Goal: Feedback & Contribution: Contribute content

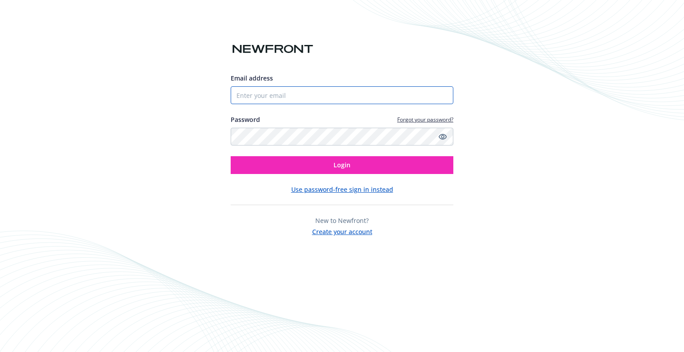
click at [309, 99] on input "Email address" at bounding box center [342, 95] width 223 height 18
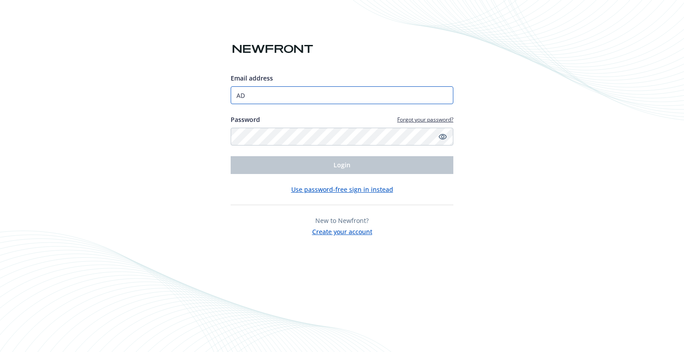
type input "A"
type input "[EMAIL_ADDRESS][PERSON_NAME][DOMAIN_NAME]"
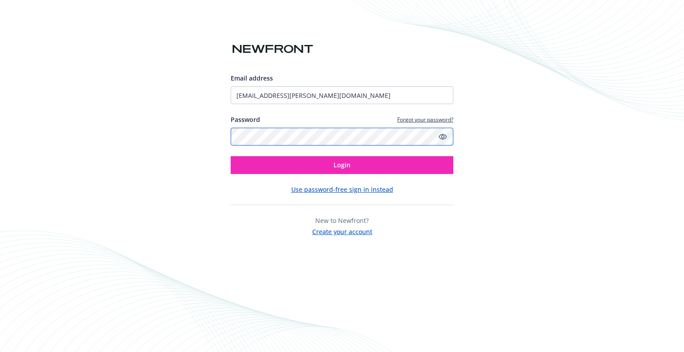
click at [231, 156] on button "Login" at bounding box center [342, 165] width 223 height 18
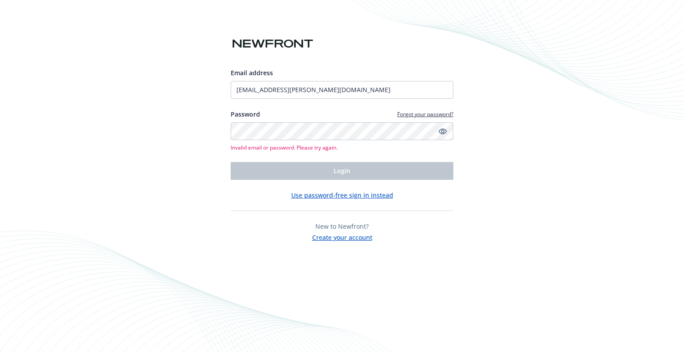
click at [454, 129] on div "Email address [EMAIL_ADDRESS][PERSON_NAME][DOMAIN_NAME] Password Forgot your pa…" at bounding box center [342, 176] width 684 height 352
click at [443, 131] on icon "Show password" at bounding box center [443, 131] width 8 height 8
click at [0, 126] on div "Email address [EMAIL_ADDRESS][PERSON_NAME][DOMAIN_NAME] Password Forgot your pa…" at bounding box center [342, 176] width 684 height 352
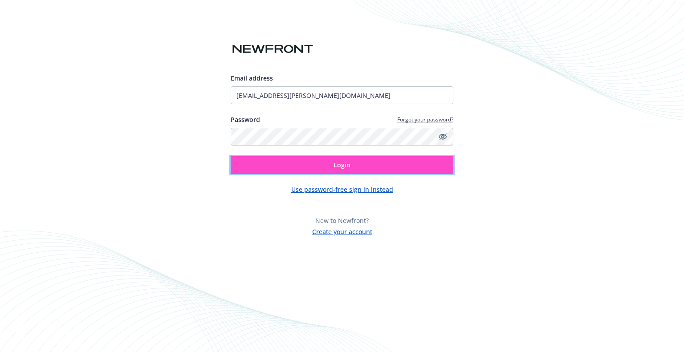
click at [337, 163] on span "Login" at bounding box center [341, 165] width 17 height 8
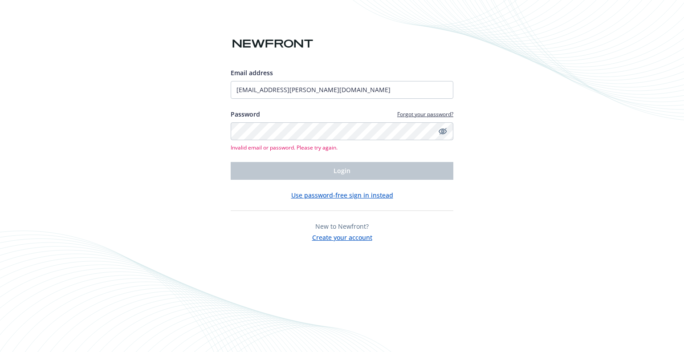
click at [421, 114] on link "Forgot your password?" at bounding box center [425, 114] width 56 height 8
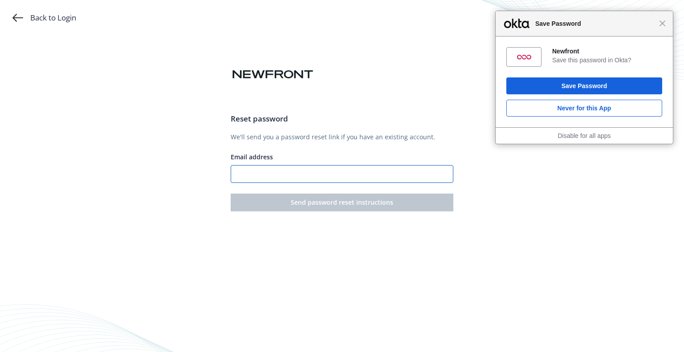
click at [290, 166] on input "Email address" at bounding box center [342, 174] width 223 height 18
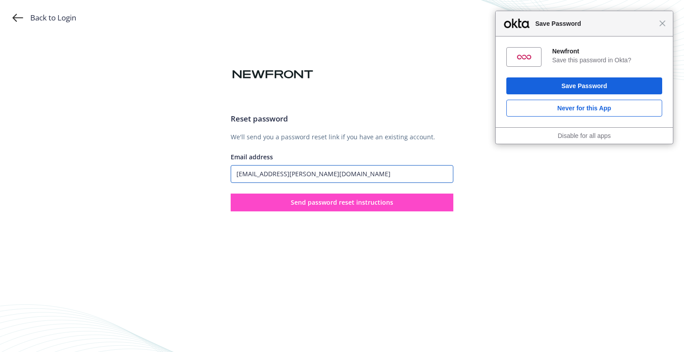
type input "[EMAIL_ADDRESS][PERSON_NAME][DOMAIN_NAME]"
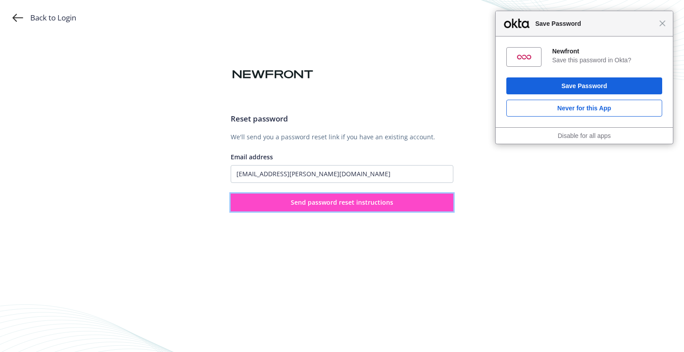
click at [301, 201] on span "Send password reset instructions" at bounding box center [342, 202] width 102 height 8
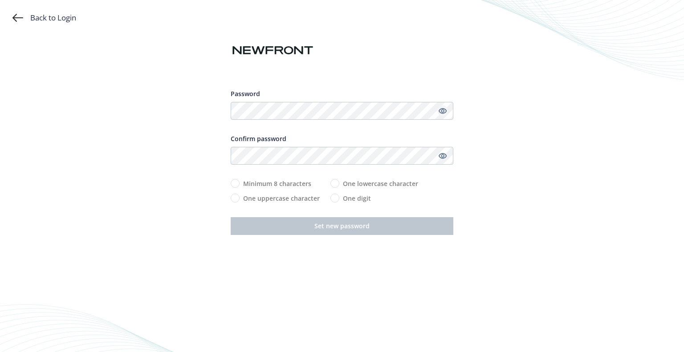
click at [439, 111] on icon "Show password" at bounding box center [443, 111] width 8 height 6
click at [440, 111] on icon "Hide password" at bounding box center [442, 111] width 11 height 11
click at [442, 110] on icon "Show password" at bounding box center [443, 111] width 8 height 6
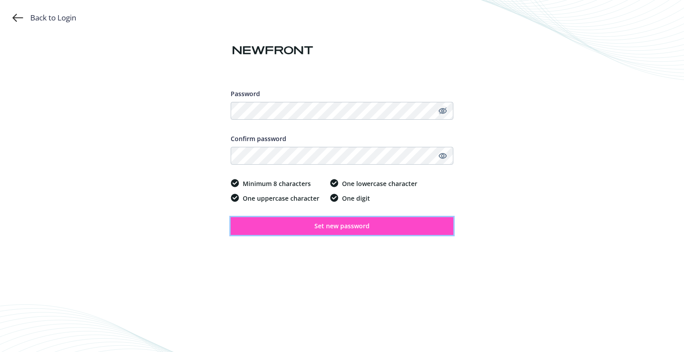
click at [418, 227] on button "Set new password" at bounding box center [342, 226] width 223 height 18
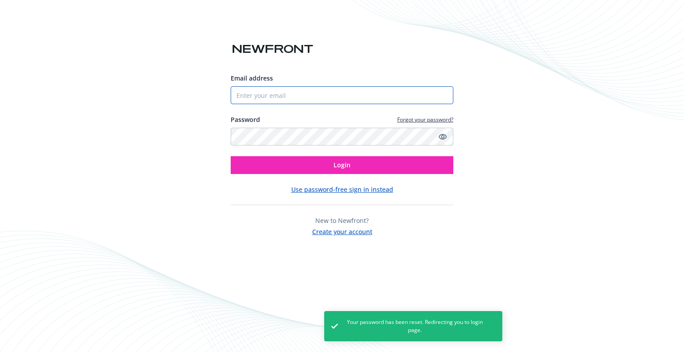
type input "[EMAIL_ADDRESS][PERSON_NAME][DOMAIN_NAME]"
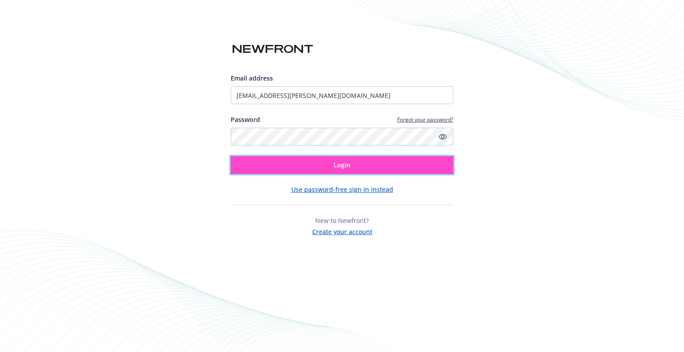
click at [305, 171] on button "Login" at bounding box center [342, 165] width 223 height 18
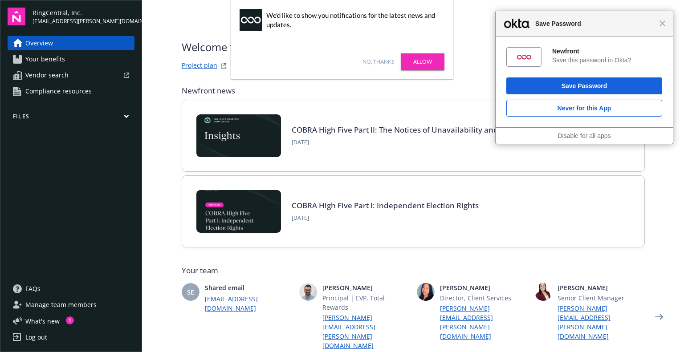
click at [42, 114] on button "Files" at bounding box center [71, 118] width 127 height 11
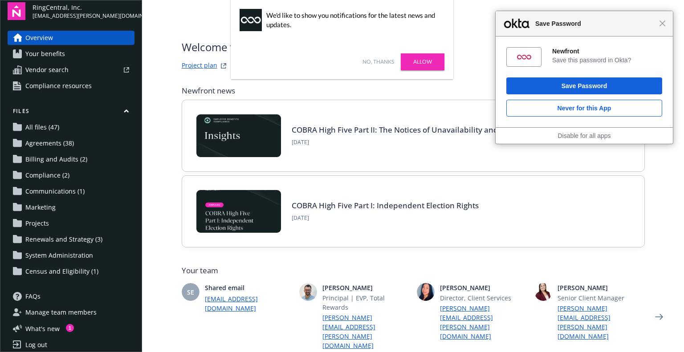
scroll to position [12, 0]
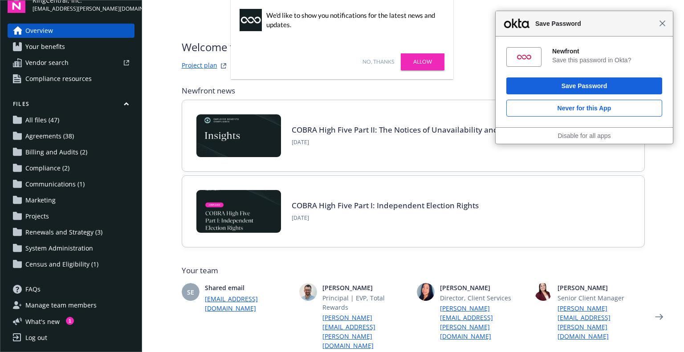
click at [661, 22] on span "Close" at bounding box center [662, 23] width 7 height 7
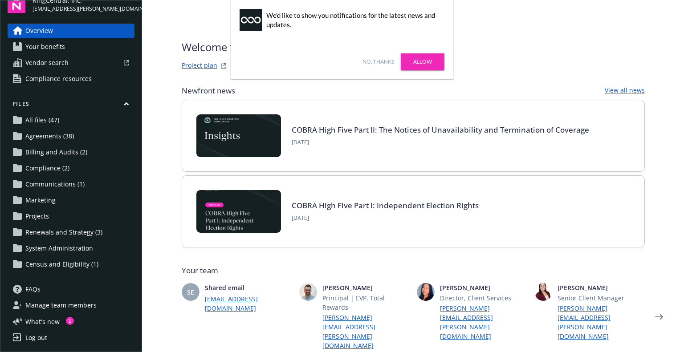
click at [668, 283] on main "Welcome to Navigator , Adri Project plan Newfront news View all news COBRA High…" at bounding box center [413, 176] width 542 height 352
click at [75, 265] on span "Census and Eligibility (1)" at bounding box center [61, 264] width 73 height 14
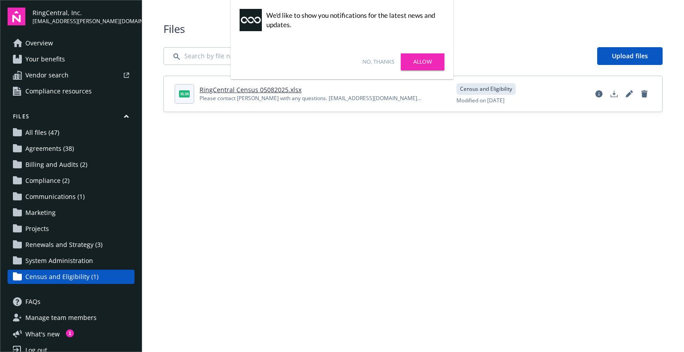
click at [438, 64] on link "Allow" at bounding box center [423, 61] width 44 height 17
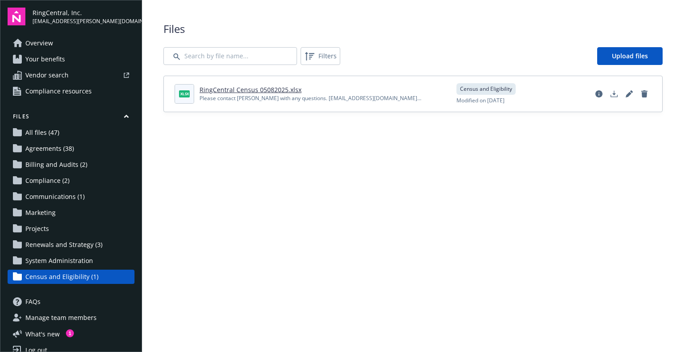
click at [73, 247] on span "Renewals and Strategy (3)" at bounding box center [63, 245] width 77 height 14
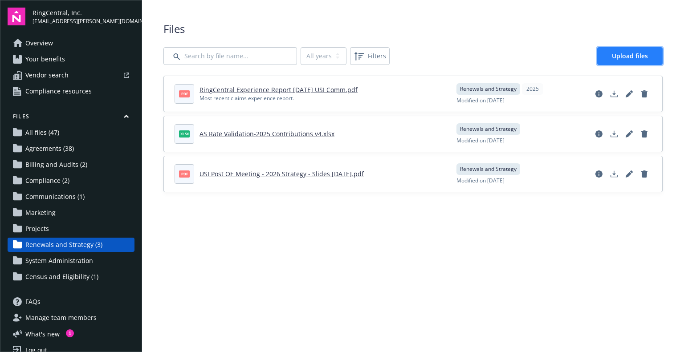
click at [616, 57] on span "Upload files" at bounding box center [630, 56] width 36 height 8
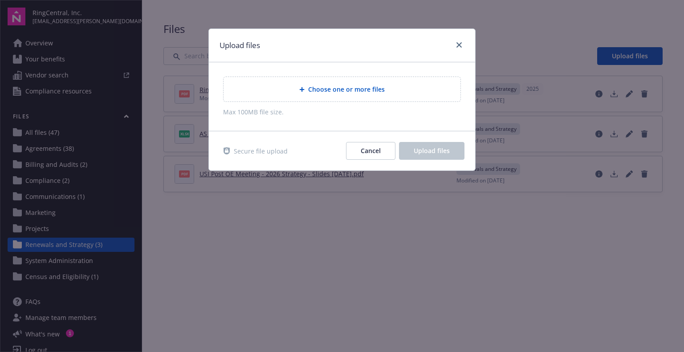
click at [326, 87] on span "Choose one or more files" at bounding box center [346, 89] width 77 height 9
click at [280, 95] on div "Choose one or more files" at bounding box center [342, 89] width 237 height 24
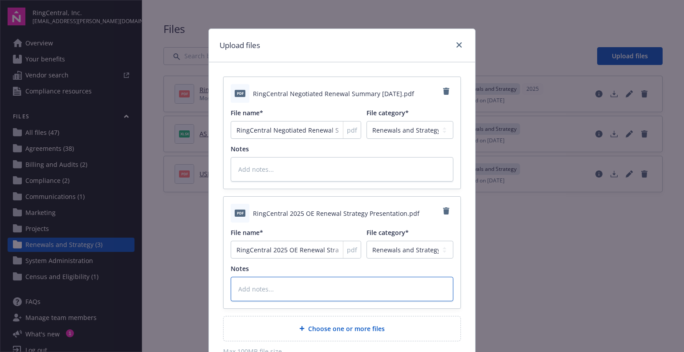
click at [313, 285] on textarea at bounding box center [342, 289] width 223 height 24
type textarea "x"
type textarea "i"
type textarea "x"
type textarea "iI"
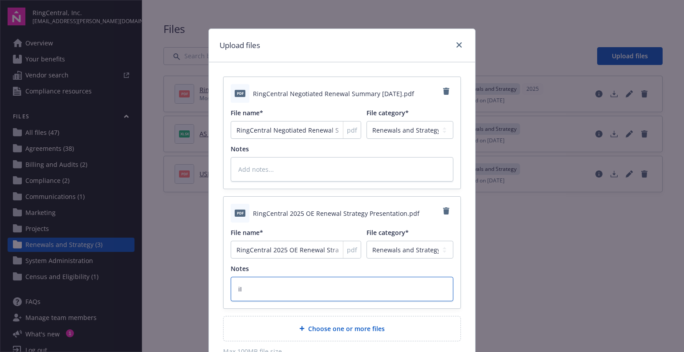
type textarea "x"
type textarea "i"
type textarea "x"
type textarea "I"
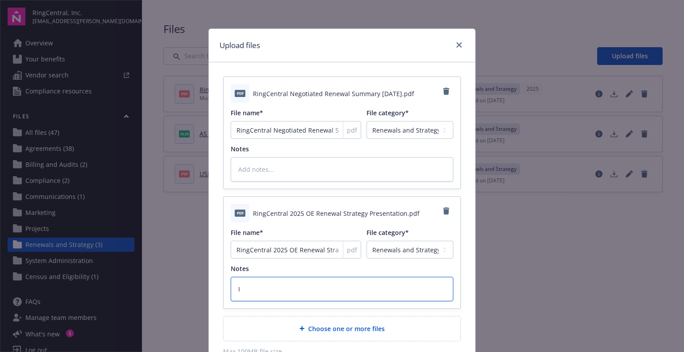
type textarea "x"
type textarea "In"
type textarea "x"
type textarea "Ini"
type textarea "x"
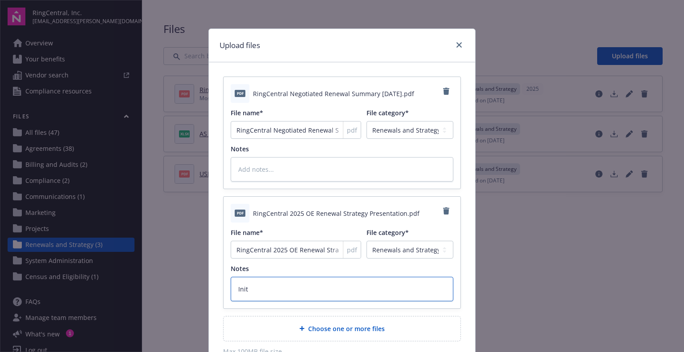
type textarea "Initi"
type textarea "x"
type textarea "Initial"
type textarea "x"
type textarea "Initial"
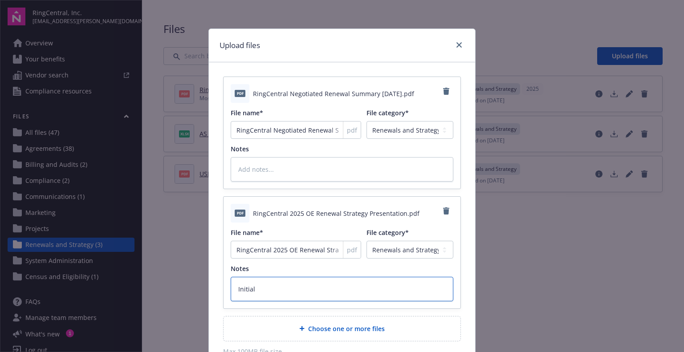
type textarea "x"
type textarea "Initial Re"
type textarea "x"
type textarea "Initial Ree"
type textarea "x"
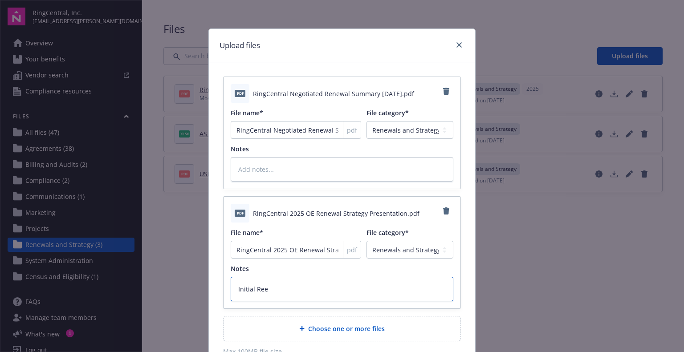
type textarea "Initial Re"
type textarea "x"
type textarea "Initial Ren"
type textarea "x"
type textarea "Initial Rene"
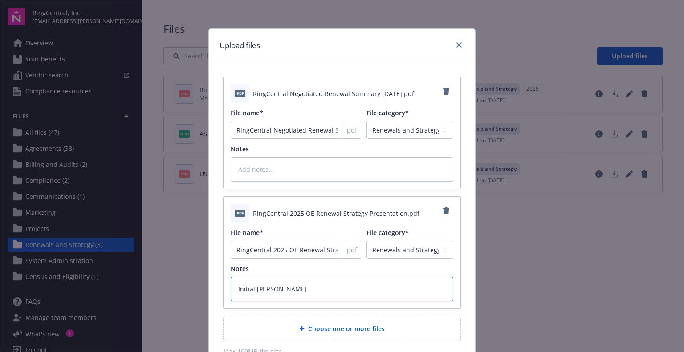
type textarea "x"
type textarea "Initial Renew"
type textarea "x"
type textarea "Initial Renewl"
type textarea "x"
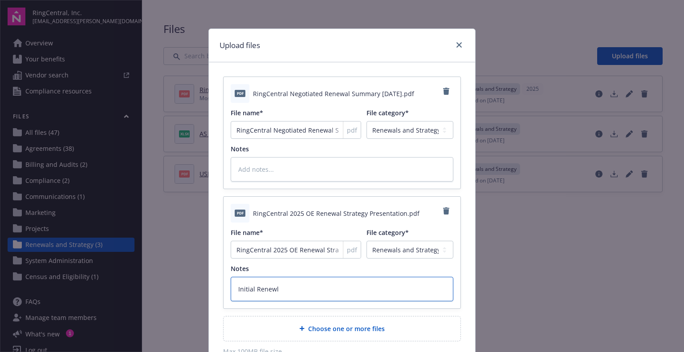
type textarea "Initial Renewl S"
type textarea "x"
type textarea "Initial Renewl St"
type textarea "x"
type textarea "Initial Renewl S"
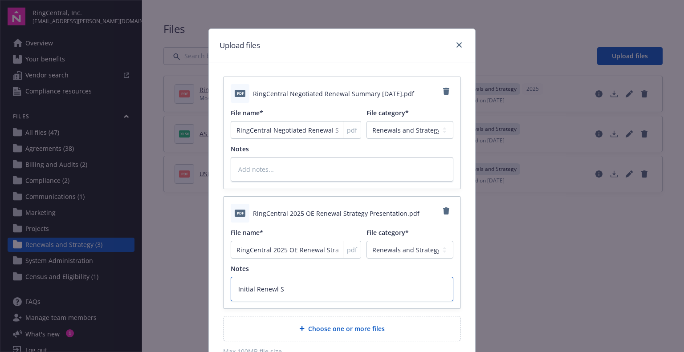
type textarea "x"
type textarea "Initial Renewl"
type textarea "x"
type textarea "Initial Renewl"
type textarea "x"
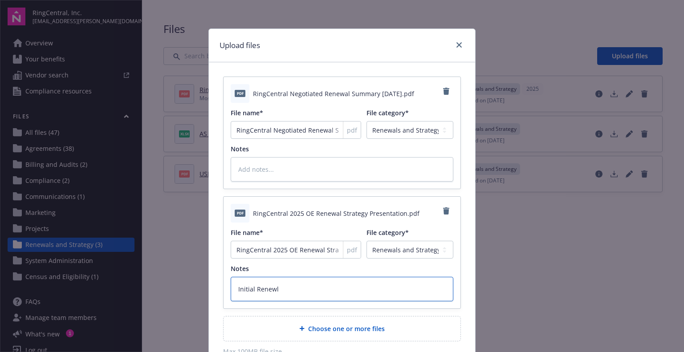
type textarea "Initial Renew"
type textarea "x"
type textarea "Initial Renewal"
type textarea "x"
type textarea "Initial Renewal"
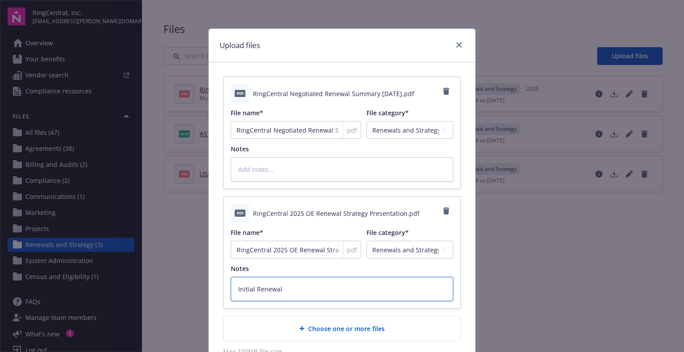
type textarea "x"
type textarea "Initial Renewal St"
type textarea "x"
type textarea "Initial Renewal Str"
type textarea "x"
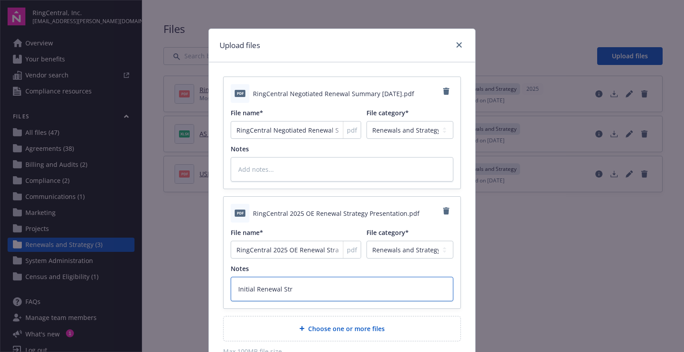
type textarea "Initial Renewal Stra"
type textarea "x"
type textarea "Initial Renewal Strae"
type textarea "x"
type textarea "Initial Renewal Stra"
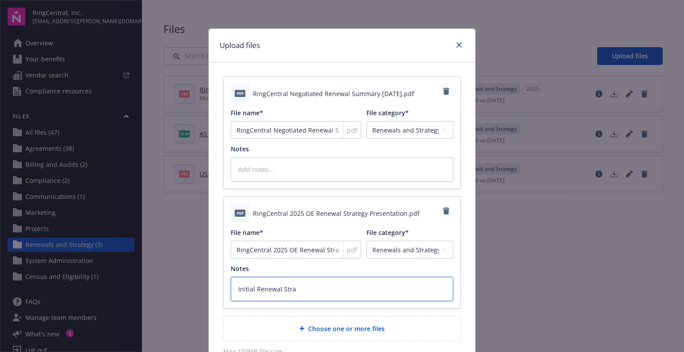
type textarea "x"
type textarea "Initial Renewal Strat"
type textarea "x"
type textarea "Initial Renewal Strate"
type textarea "x"
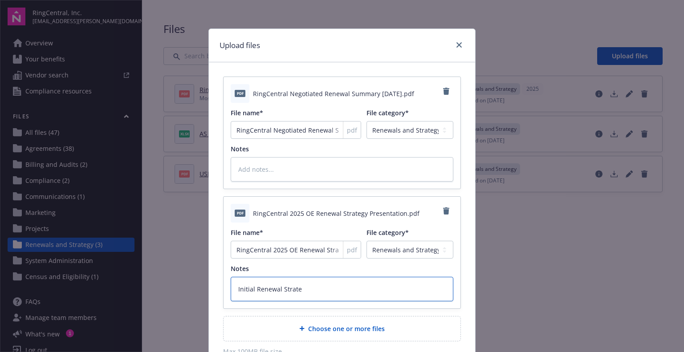
type textarea "Initial Renewal Strateg"
type textarea "x"
type textarea "Initial Renewal Strategy"
click at [252, 286] on textarea "Initial Renewal Strategy" at bounding box center [342, 289] width 223 height 24
type textarea "x"
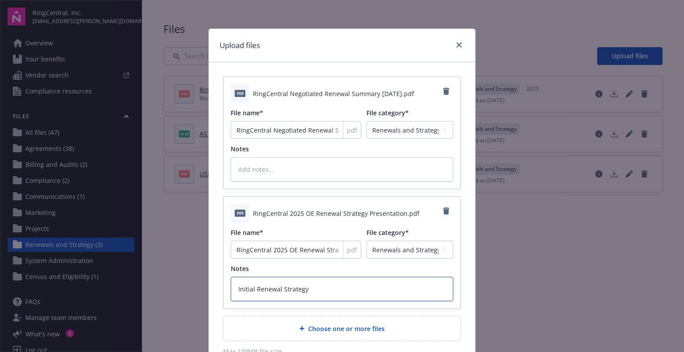
type textarea "Initial URenewal Strategy"
type textarea "x"
type textarea "Initial Renewal Strategy"
type textarea "x"
type textarea "InitialRenewal Strategy"
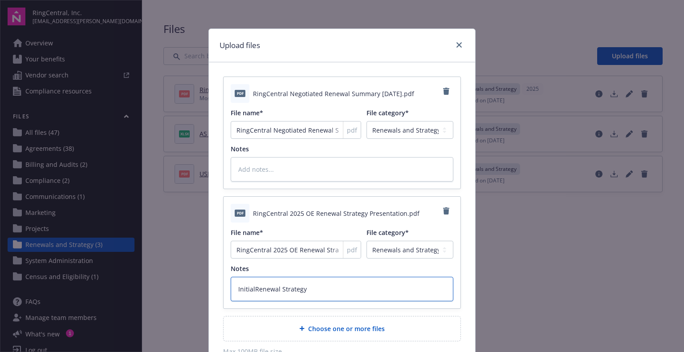
type textarea "x"
type textarea "Initial20Renewal Strategy"
type textarea "x"
type textarea "Initial2Renewal Strategy"
type textarea "x"
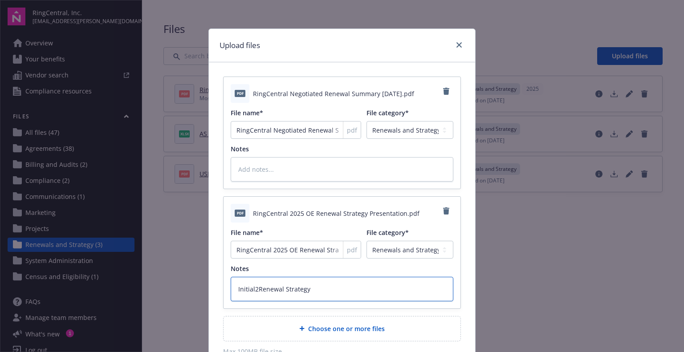
type textarea "InitialRenewal Strategy"
type textarea "x"
type textarea "Initial Renewal Strategy"
type textarea "x"
type textarea "Initial 20Renewal Strategy"
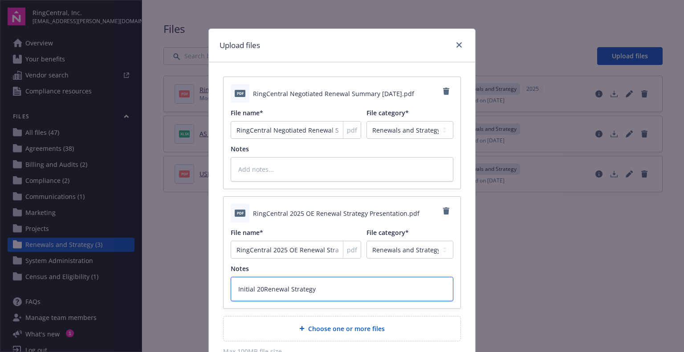
type textarea "x"
type textarea "Initial 202Renewal Strategy"
type textarea "x"
type textarea "Initial 2025Renewal Strategy"
type textarea "x"
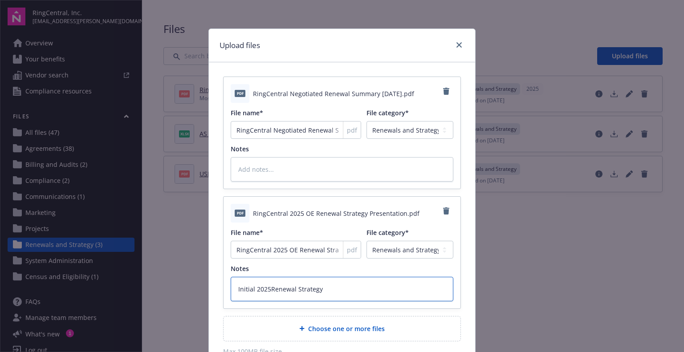
type textarea "Initial 2025 Renewal Strategy"
type textarea "x"
type textarea "Initial 2025 URenewal Strategy"
type textarea "x"
type textarea "Initial 2025 USRenewal Strategy"
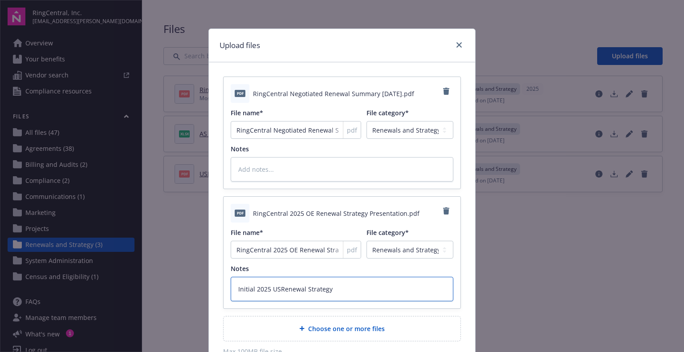
type textarea "x"
type textarea "Initial 2025 USIRenewal Strategy"
type textarea "x"
type textarea "Initial 2025 USI Renewal Strategy"
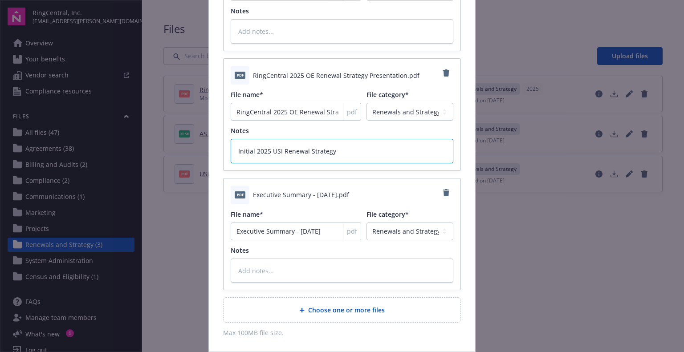
scroll to position [175, 0]
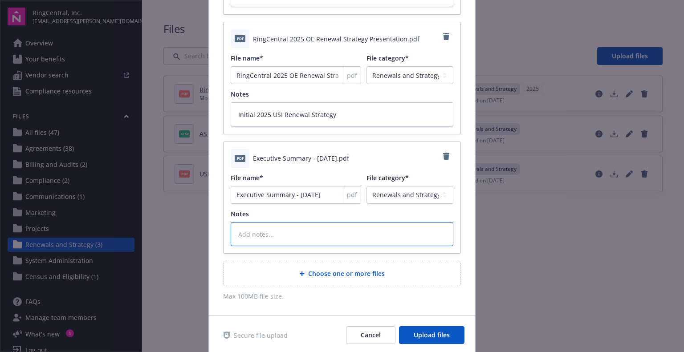
click at [294, 230] on textarea at bounding box center [342, 234] width 223 height 24
type textarea "x"
type textarea "F"
type textarea "x"
type textarea "Fin"
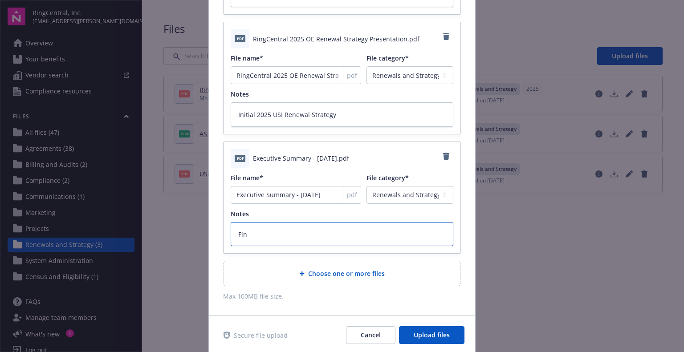
type textarea "x"
type textarea "Fina"
type textarea "x"
type textarea "Final"
type textarea "x"
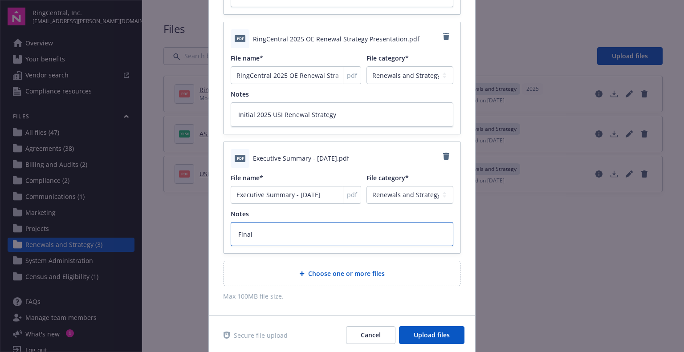
type textarea "Final U"
type textarea "x"
type textarea "Final US"
type textarea "x"
type textarea "Final USI"
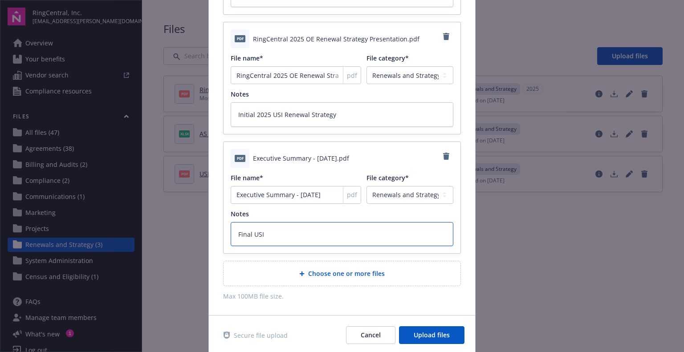
type textarea "x"
type textarea "Final USI E"
type textarea "x"
type textarea "Final USI Ex"
type textarea "x"
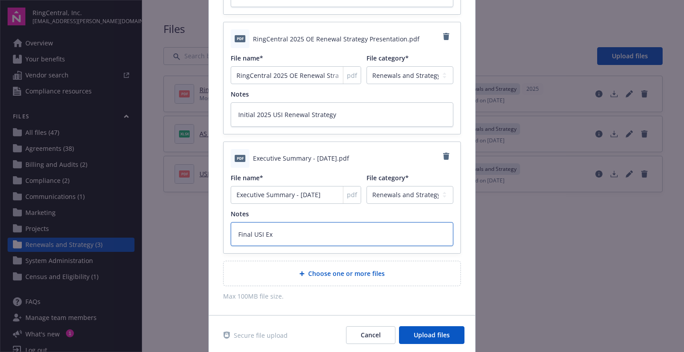
type textarea "Final USI Exe"
type textarea "x"
type textarea "Final USI Execu"
type textarea "x"
type textarea "Final USI Execut"
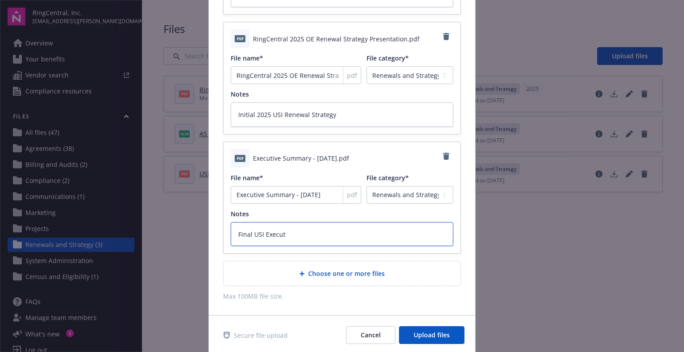
type textarea "x"
type textarea "Final USI Executi"
type textarea "x"
type textarea "Final USI Executiv"
type textarea "x"
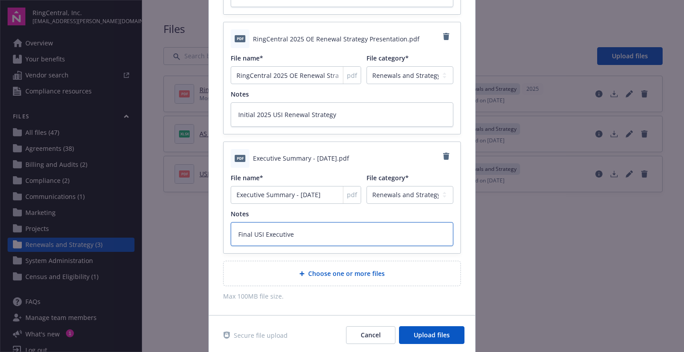
type textarea "Final USI Executive"
type textarea "x"
type textarea "Final USI Executive Su"
type textarea "x"
type textarea "Final USI Executive Sum"
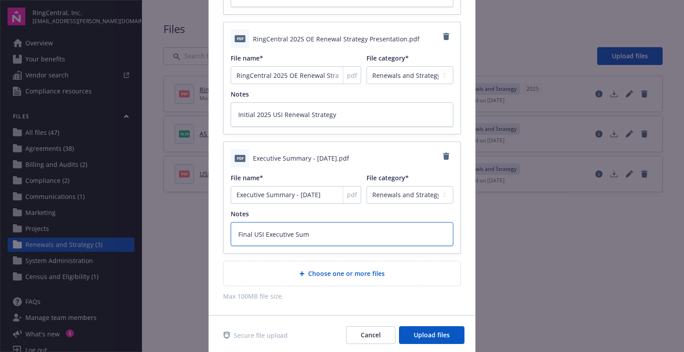
type textarea "x"
type textarea "Final USI Executive Summ"
type textarea "x"
type textarea "Final USI Executive Summa"
type textarea "x"
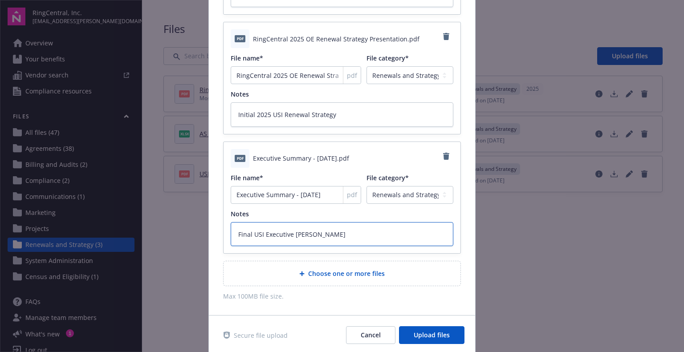
type textarea "Final USI Executive Summary"
type textarea "x"
type textarea "Final USI Executive Summary"
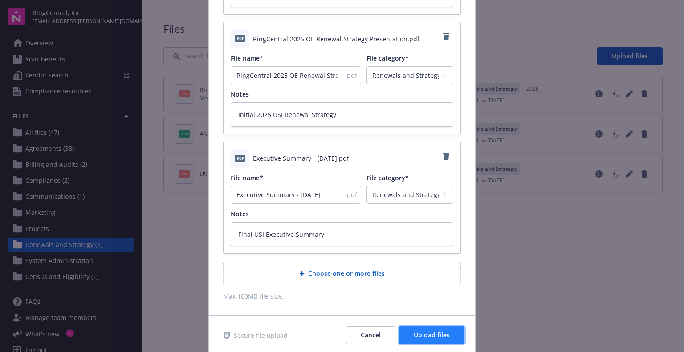
click at [417, 336] on span "Upload files" at bounding box center [432, 335] width 36 height 8
type textarea "x"
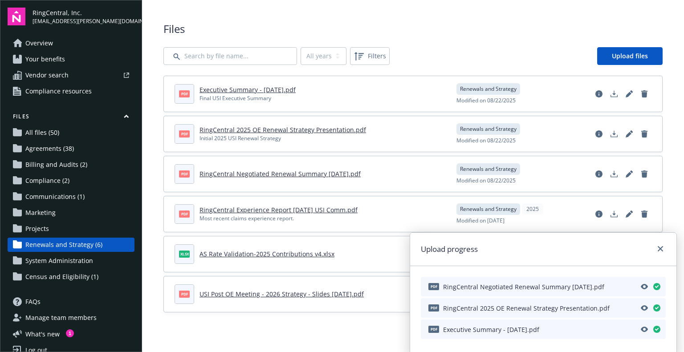
click at [330, 338] on main "Upload progress pdf RingCentral Negotiated Renewal Summary 11.1.2024.pdf pdf Ri…" at bounding box center [413, 176] width 542 height 352
click at [596, 238] on div "Upload progress" at bounding box center [543, 249] width 266 height 33
